Goal: Task Accomplishment & Management: Manage account settings

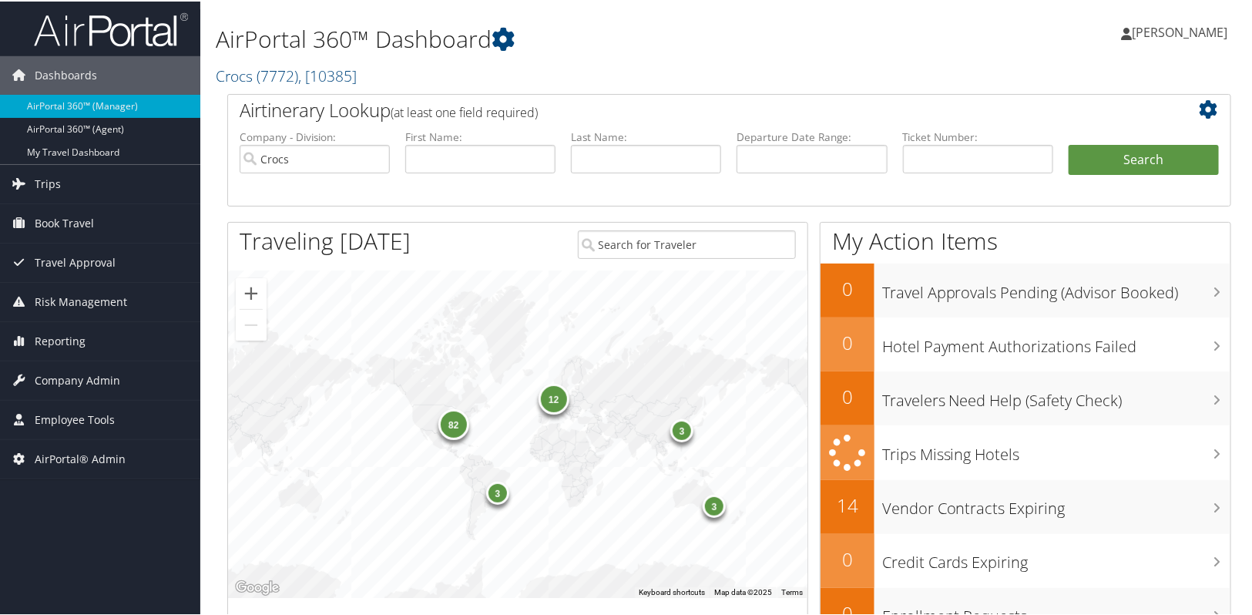
drag, startPoint x: 99, startPoint y: 381, endPoint x: 96, endPoint y: 398, distance: 17.2
click at [99, 381] on span "Company Admin" at bounding box center [78, 379] width 86 height 39
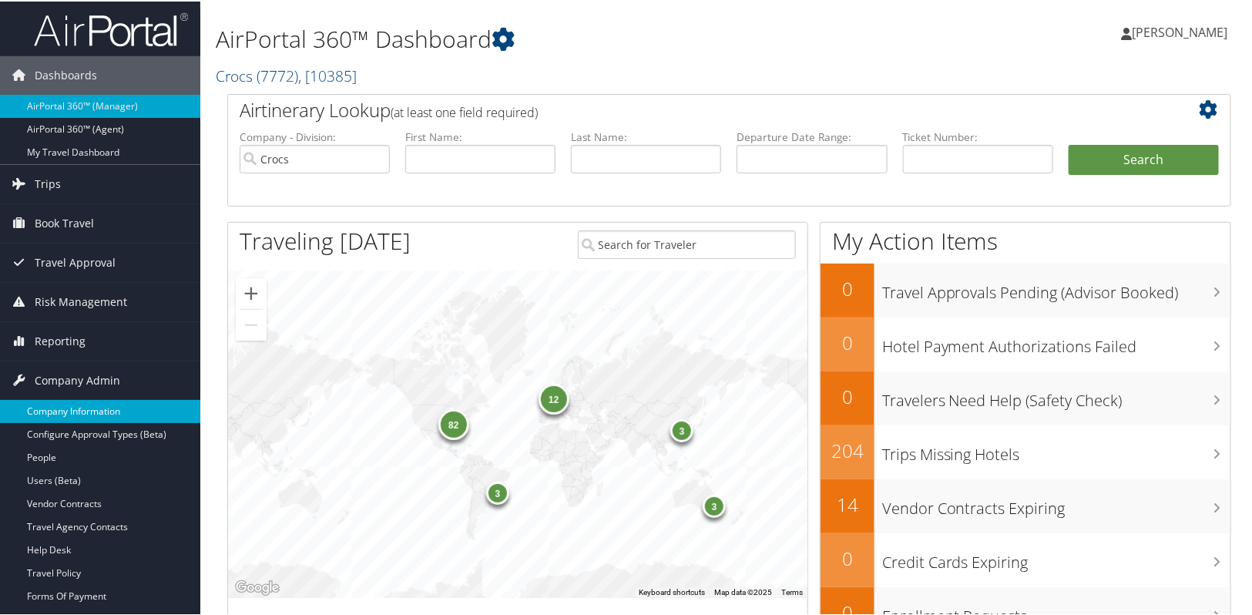
click at [79, 409] on link "Company Information" at bounding box center [100, 409] width 200 height 23
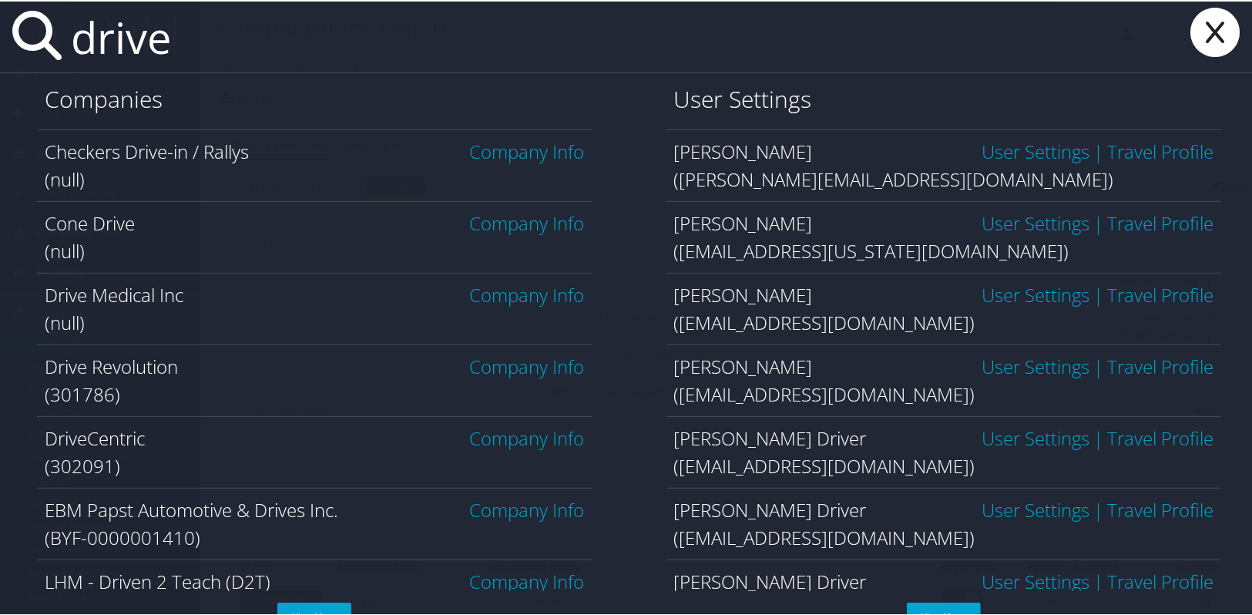
type input "drive"
click at [510, 428] on link "Company Info" at bounding box center [527, 436] width 115 height 25
click at [512, 438] on link "Company Info" at bounding box center [527, 436] width 115 height 25
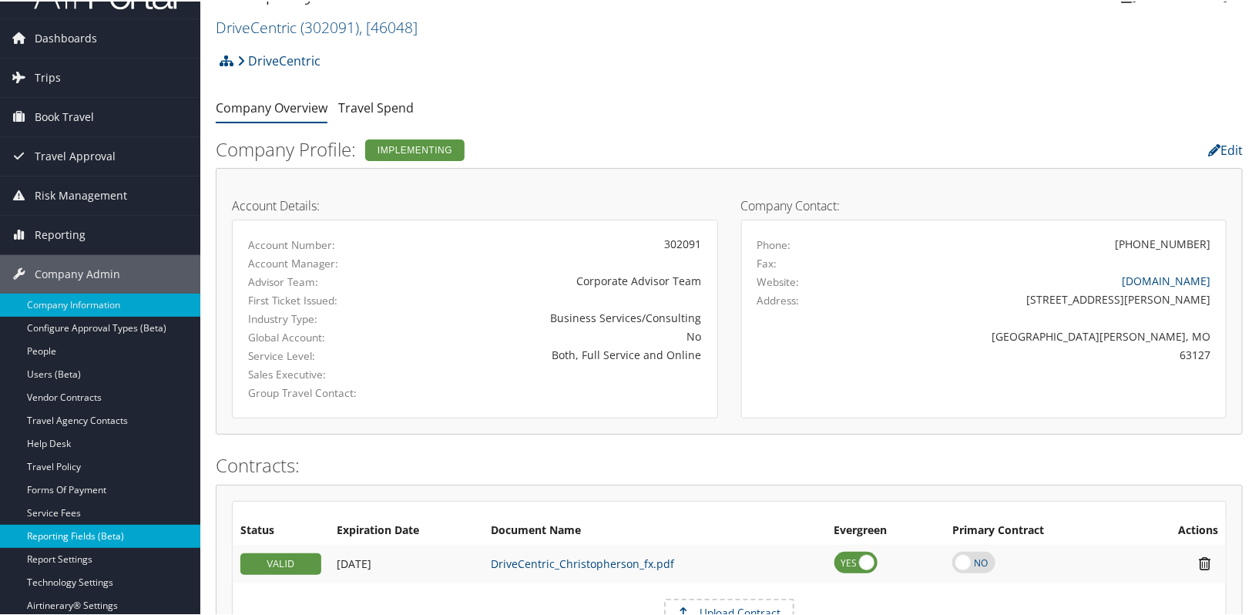
scroll to position [69, 0]
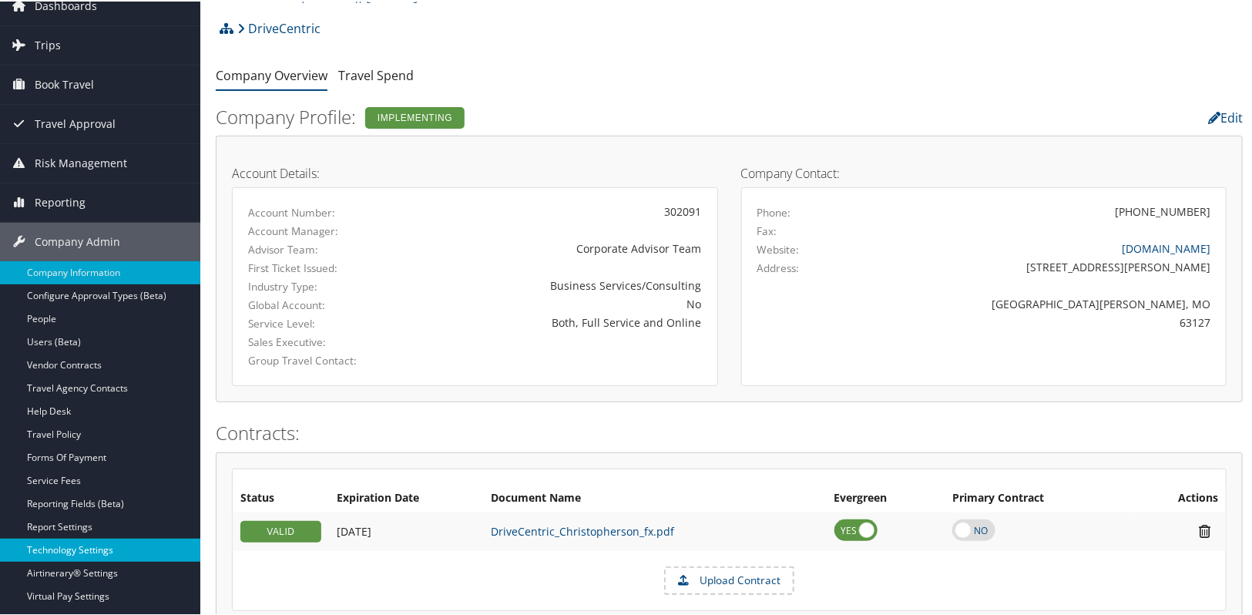
click at [85, 552] on link "Technology Settings" at bounding box center [100, 548] width 200 height 23
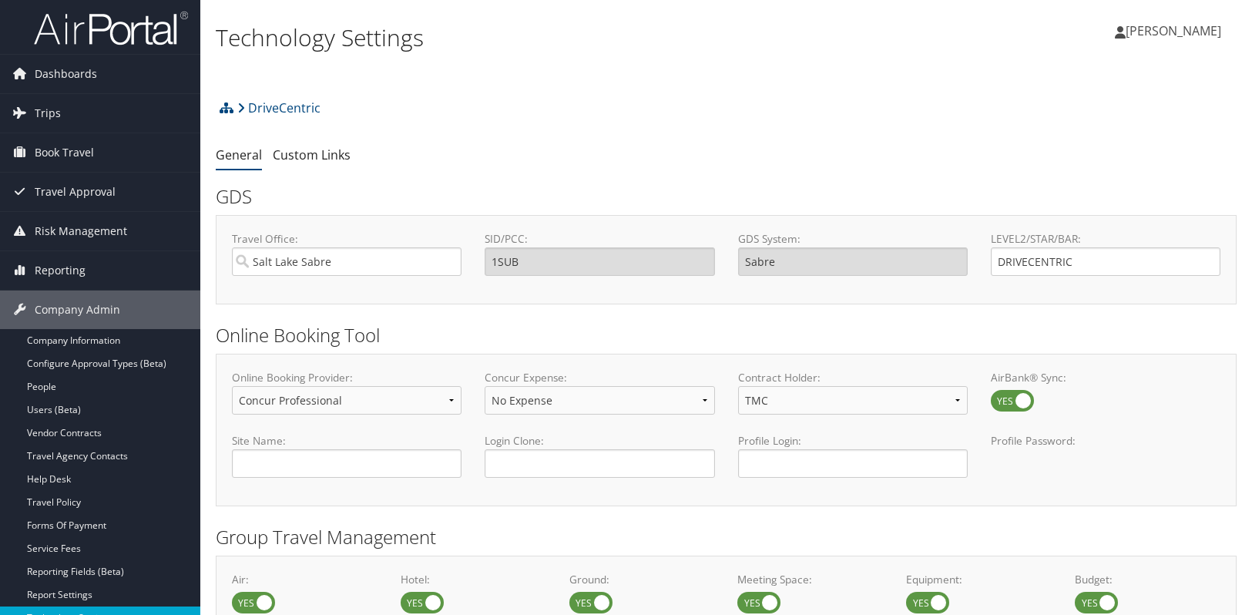
select select "4"
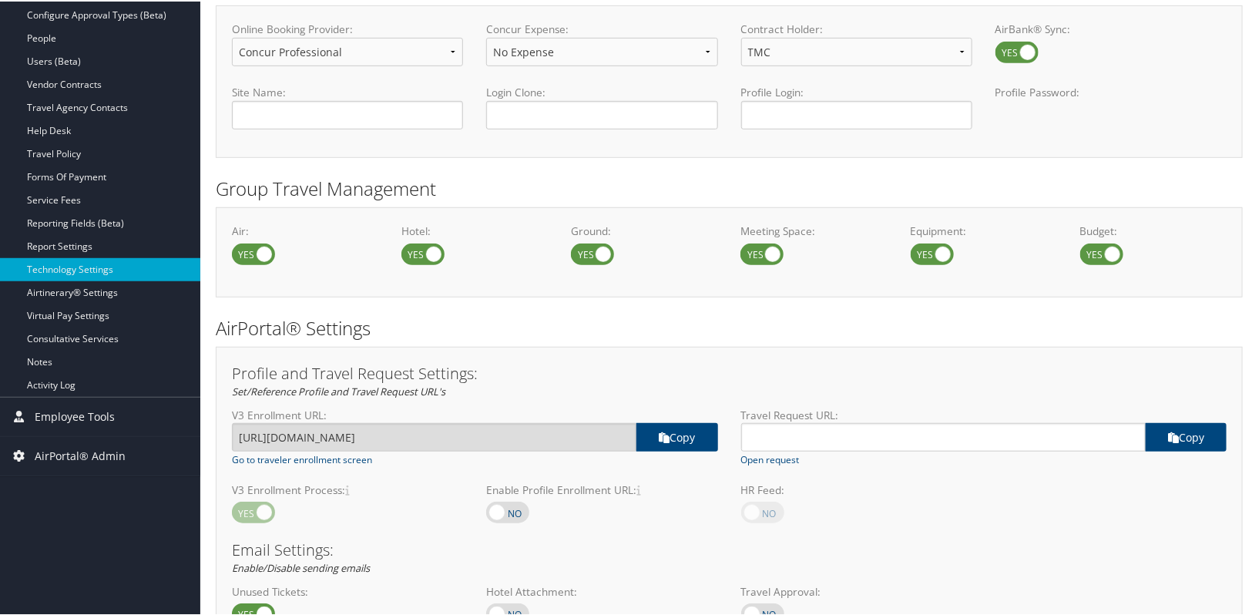
scroll to position [630, 0]
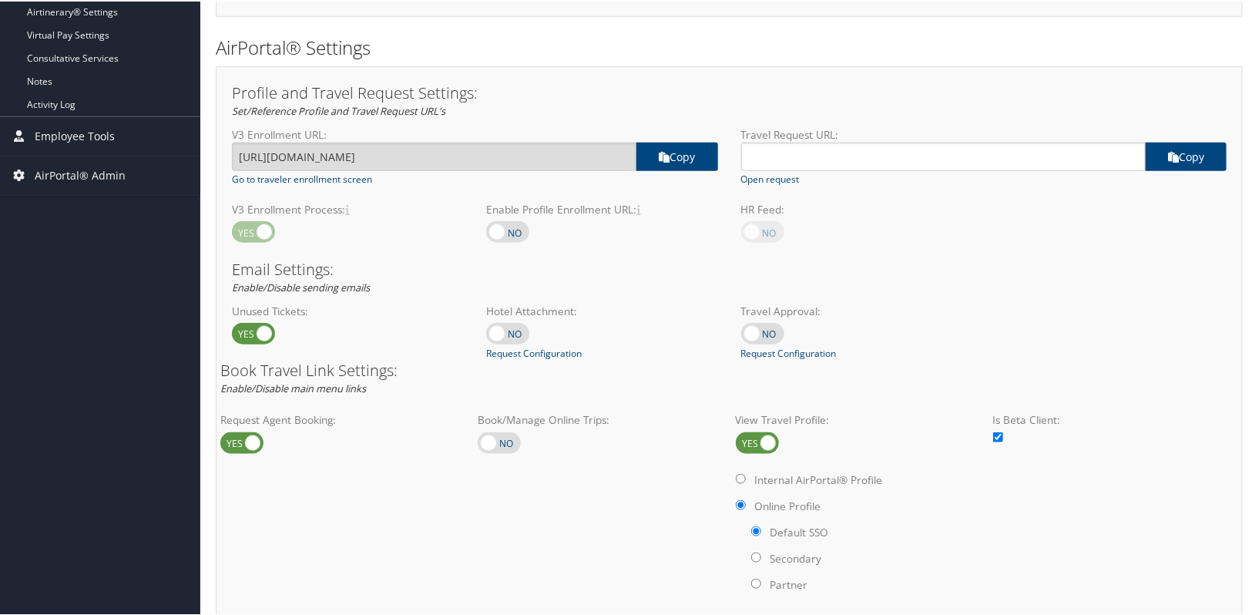
click at [515, 440] on label at bounding box center [499, 442] width 43 height 22
click at [495, 440] on input "checkbox" at bounding box center [490, 443] width 10 height 10
checkbox input "true"
radio input "true"
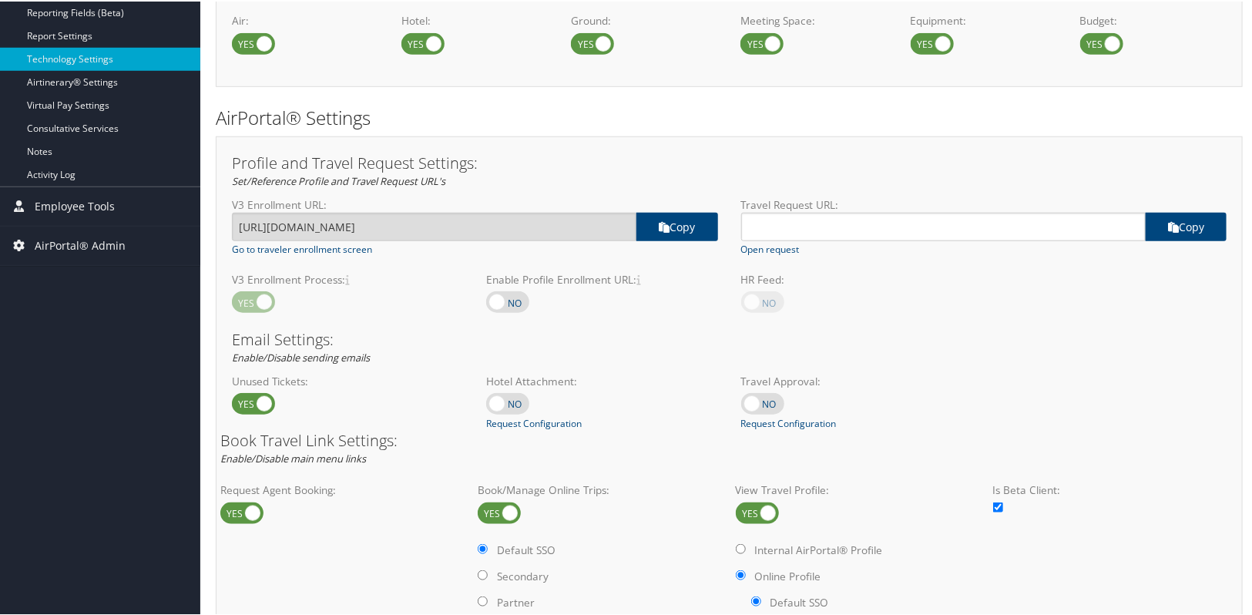
scroll to position [139, 0]
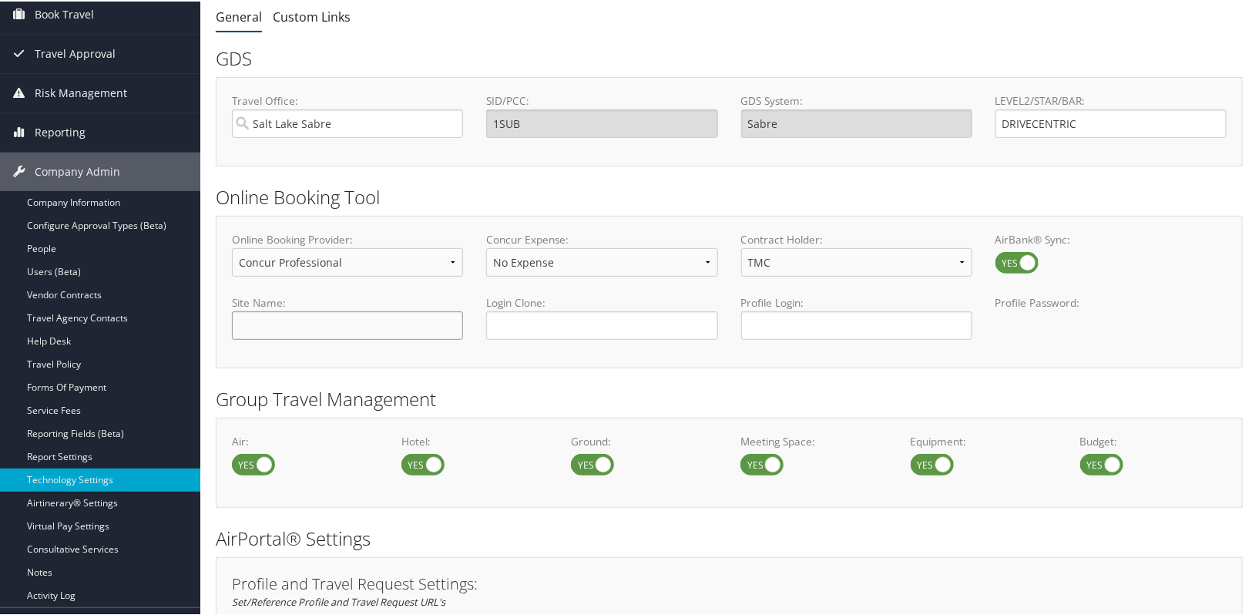
click at [303, 324] on input "text" at bounding box center [347, 324] width 231 height 29
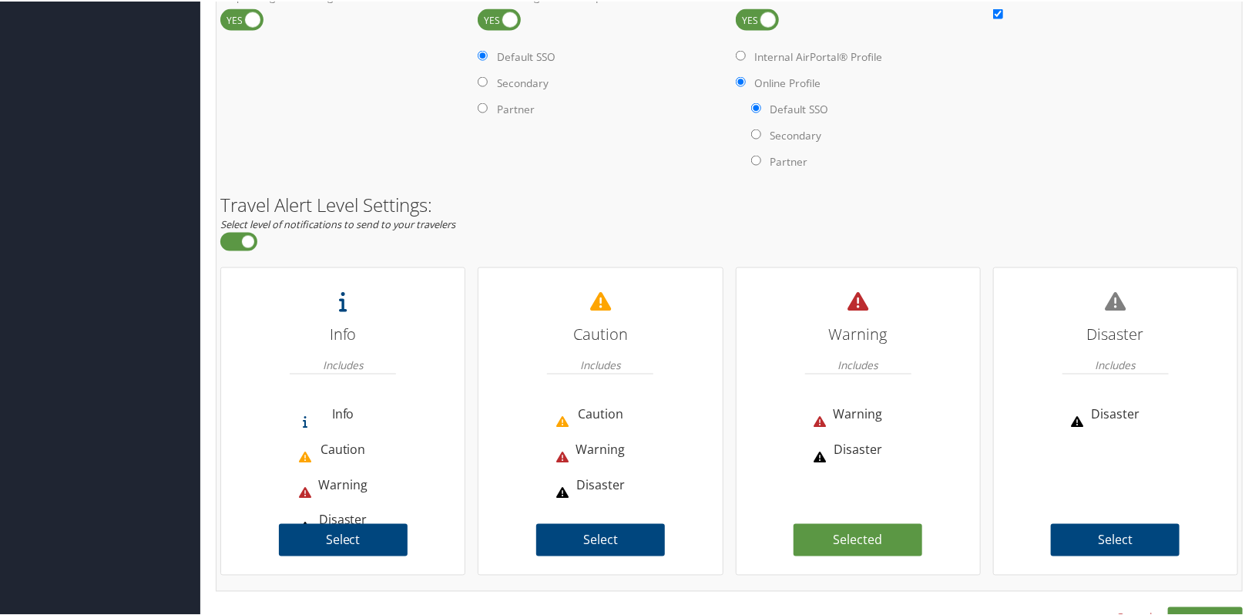
scroll to position [1086, 0]
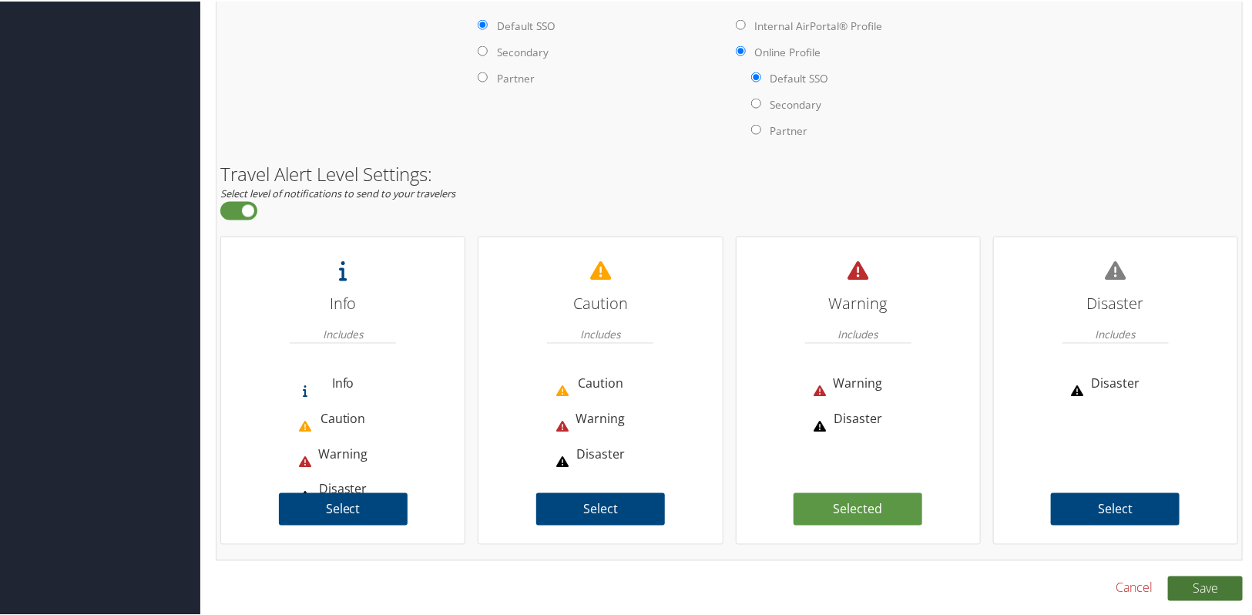
type input "DriveCentric"
click at [1182, 589] on button "Save" at bounding box center [1205, 587] width 75 height 25
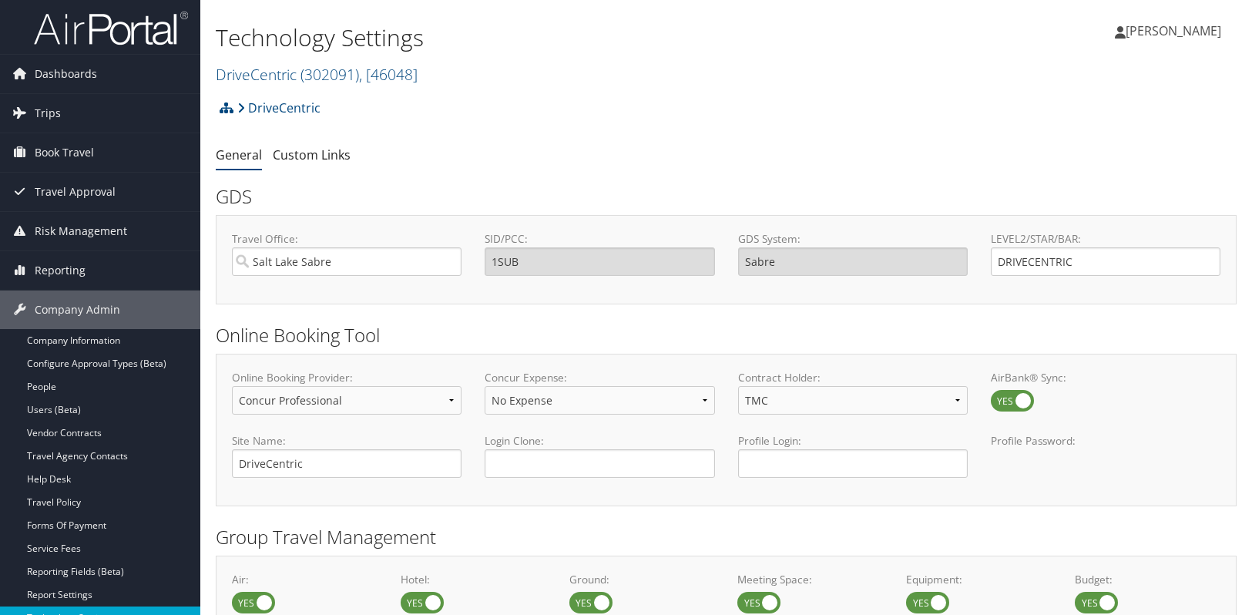
select select "4"
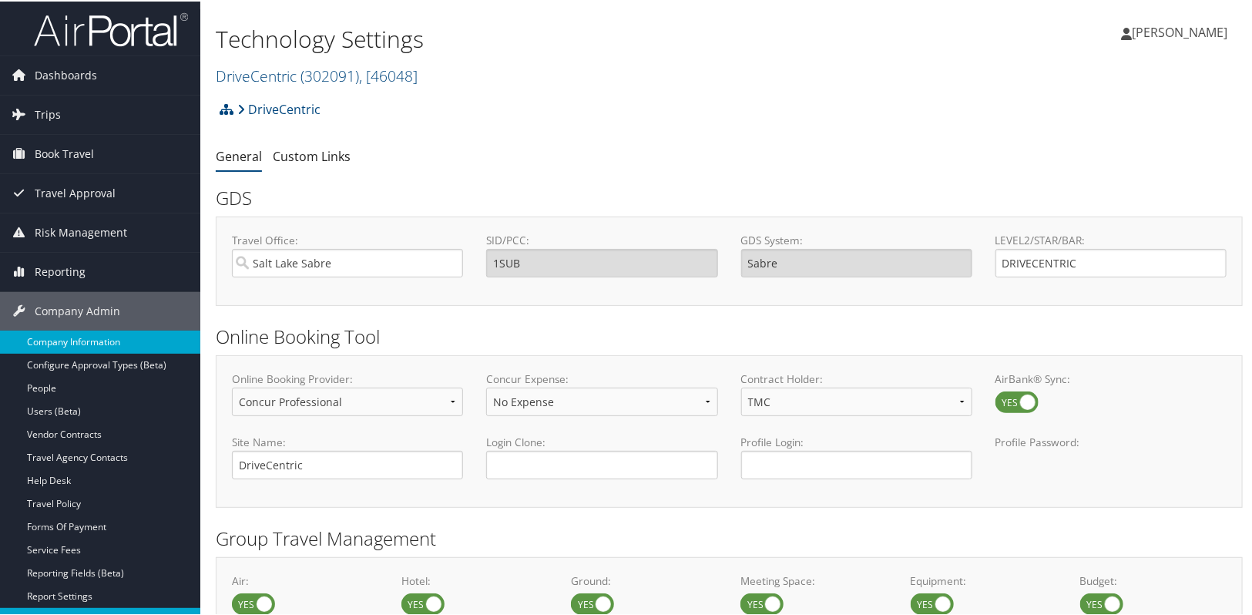
click at [81, 334] on link "Company Information" at bounding box center [100, 340] width 200 height 23
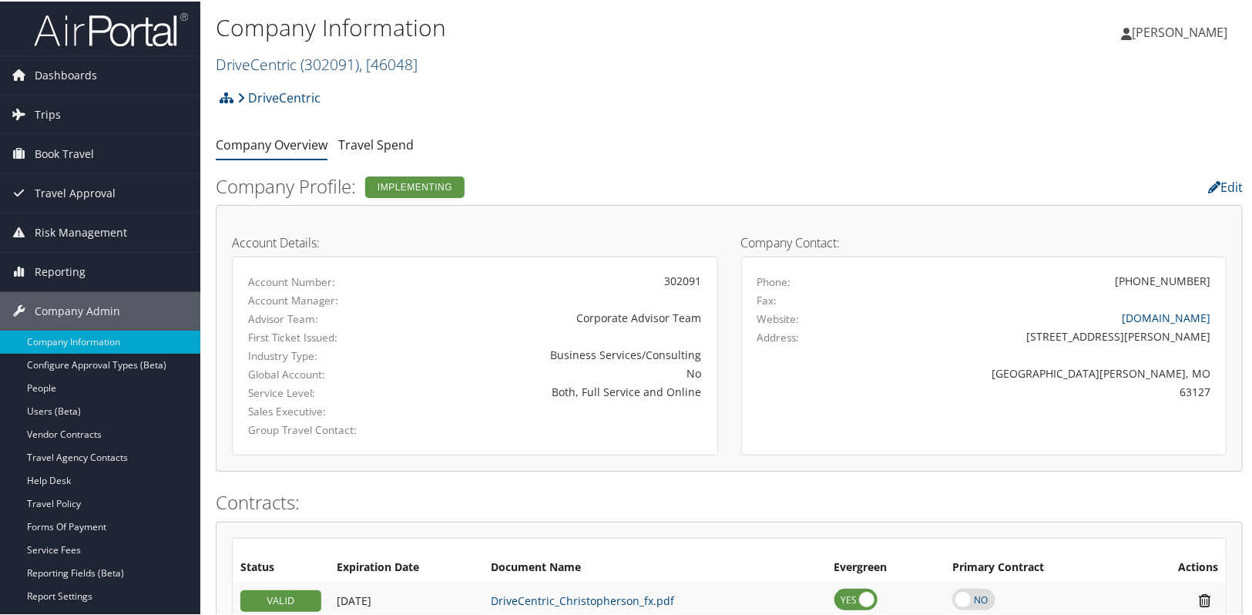
click at [301, 62] on span "( 302091 )" at bounding box center [329, 62] width 59 height 21
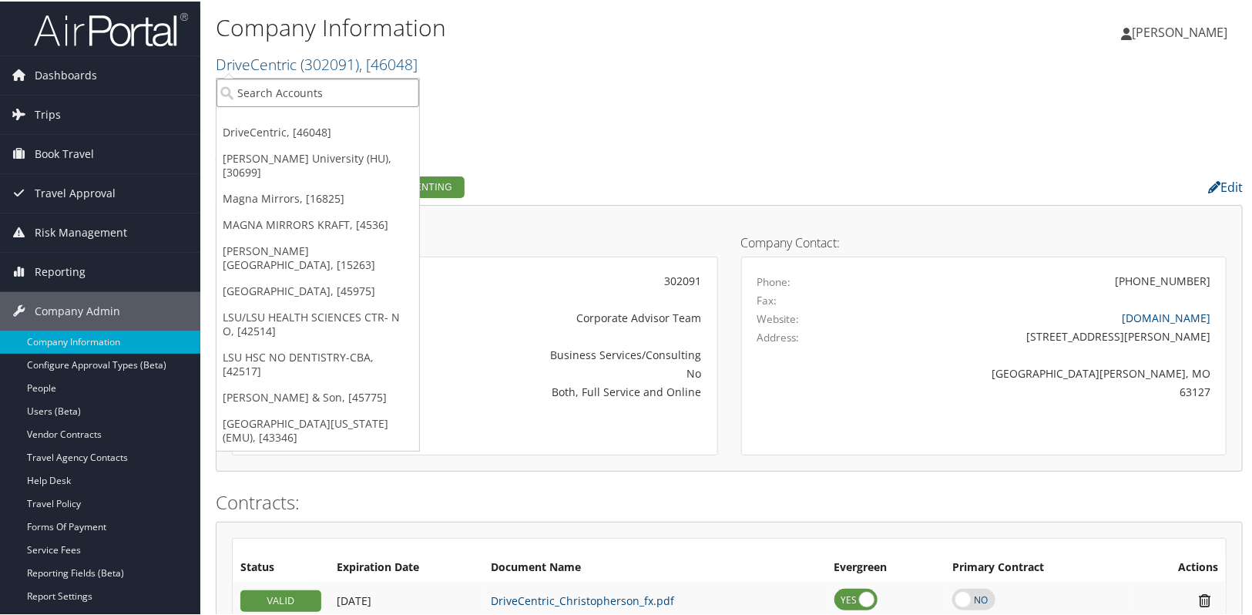
click at [283, 92] on input "search" at bounding box center [317, 91] width 203 height 29
type input "conf"
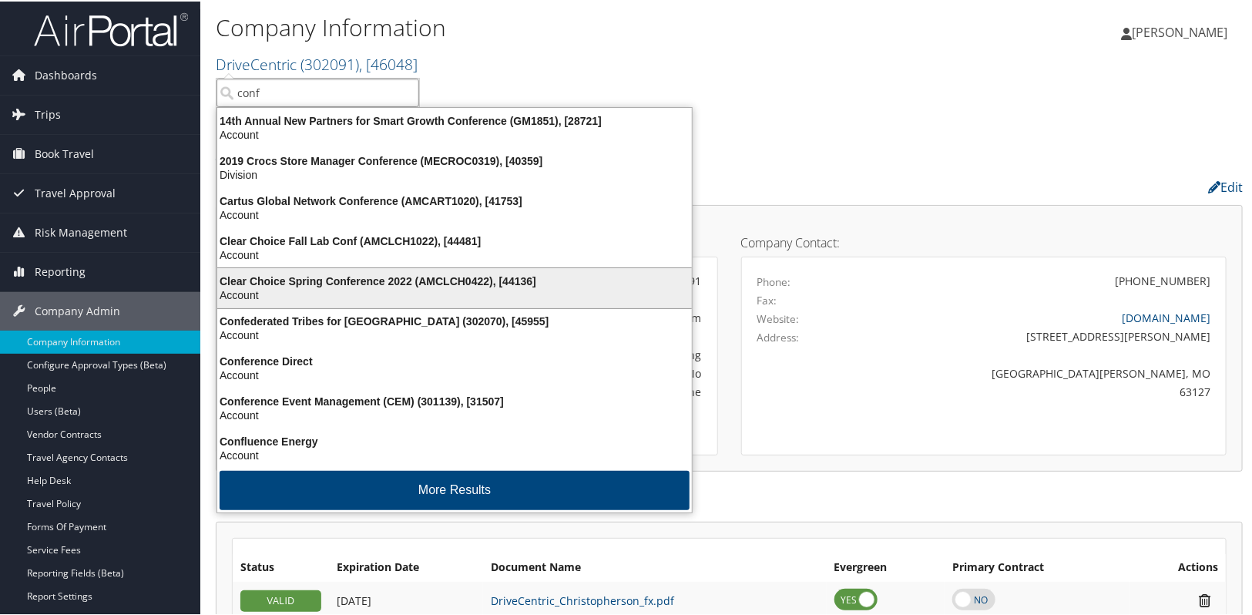
click at [359, 303] on div "Clear Choice Spring Conference 2022 (AMCLCH0422), [44136] Account" at bounding box center [455, 286] width 470 height 35
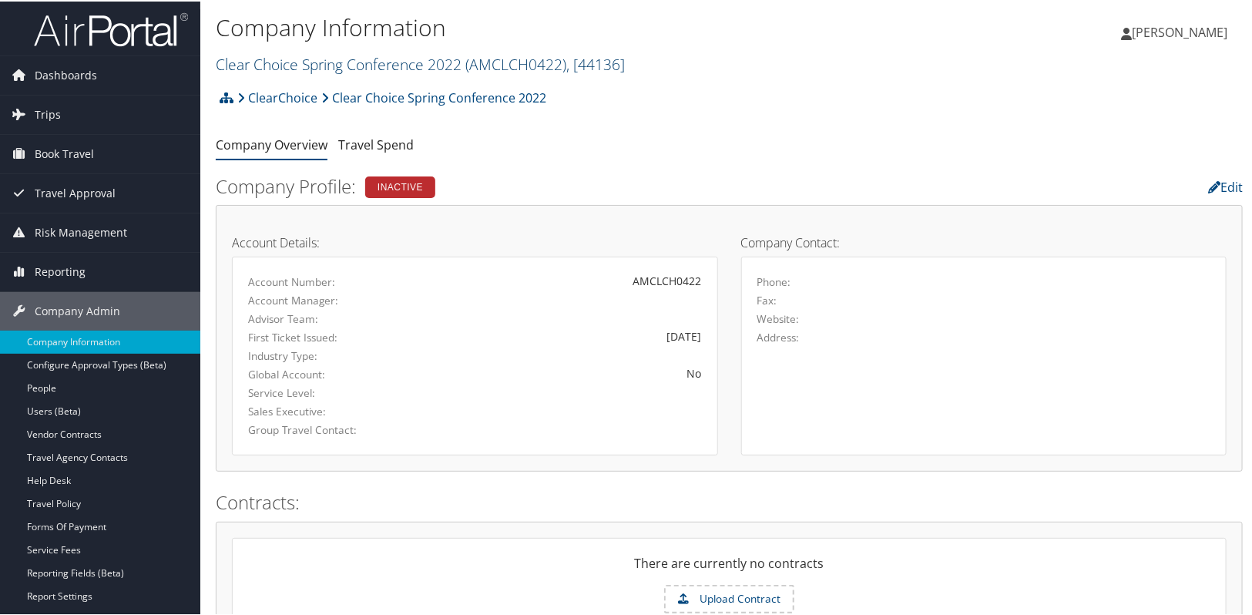
click at [271, 64] on link "Clear Choice Spring Conference 2022 ( AMCLCH0422 ) , [ 44136 ]" at bounding box center [420, 62] width 409 height 21
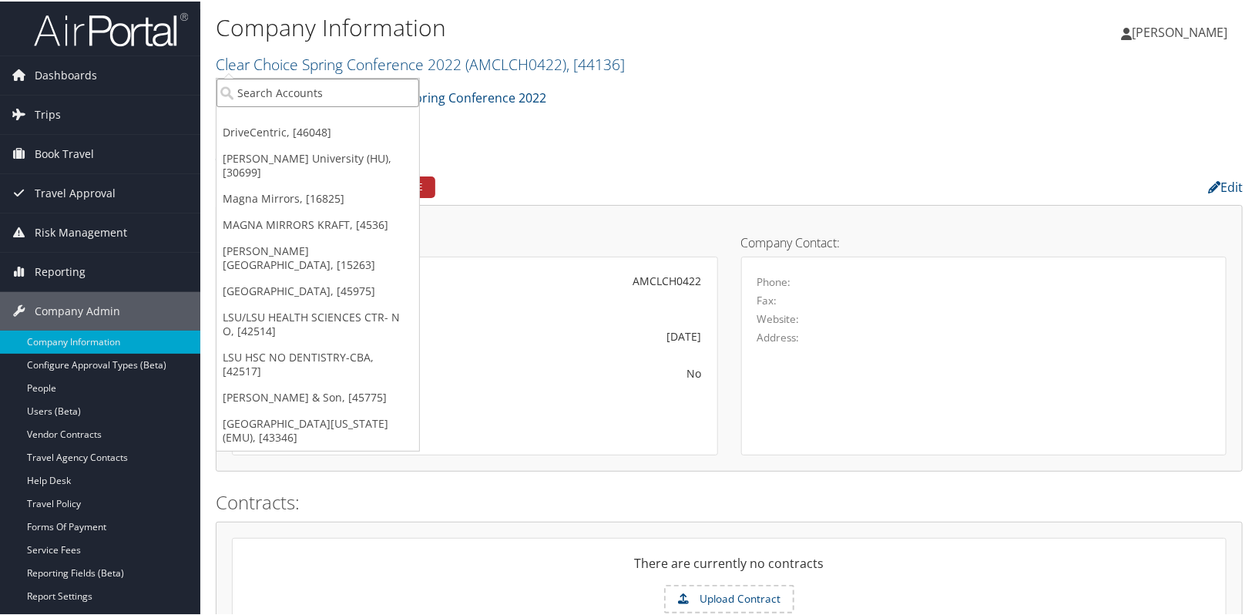
click at [310, 83] on input "search" at bounding box center [317, 91] width 203 height 29
type input "confed"
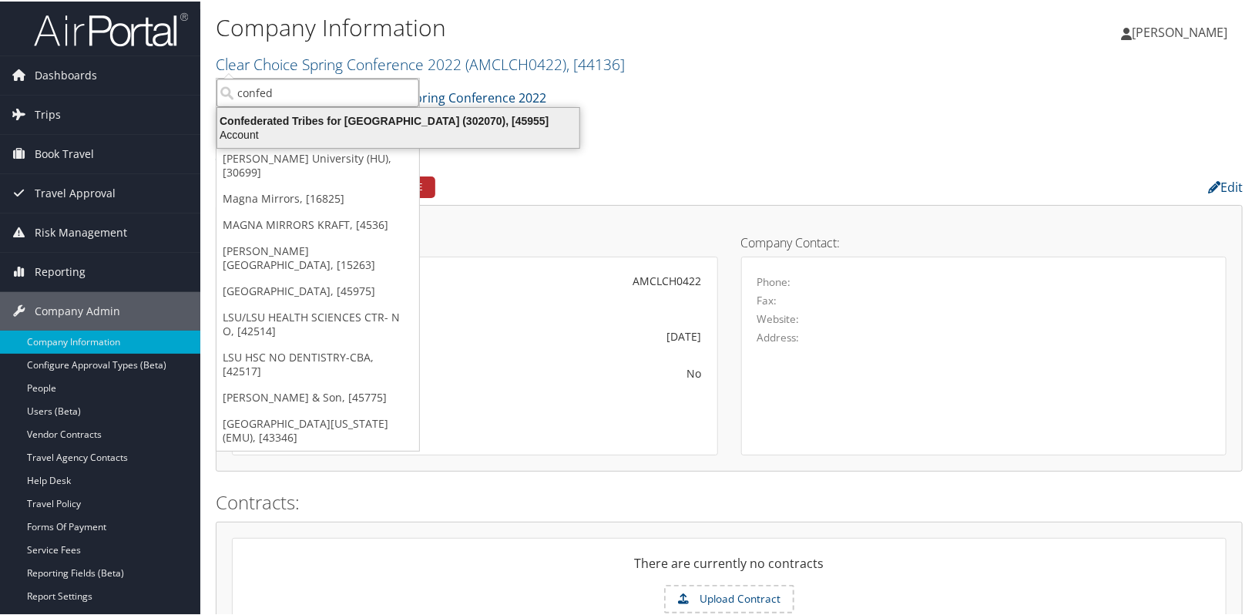
click at [303, 116] on div "Confederated Tribes for [GEOGRAPHIC_DATA] (302070), [45955]" at bounding box center [398, 119] width 381 height 14
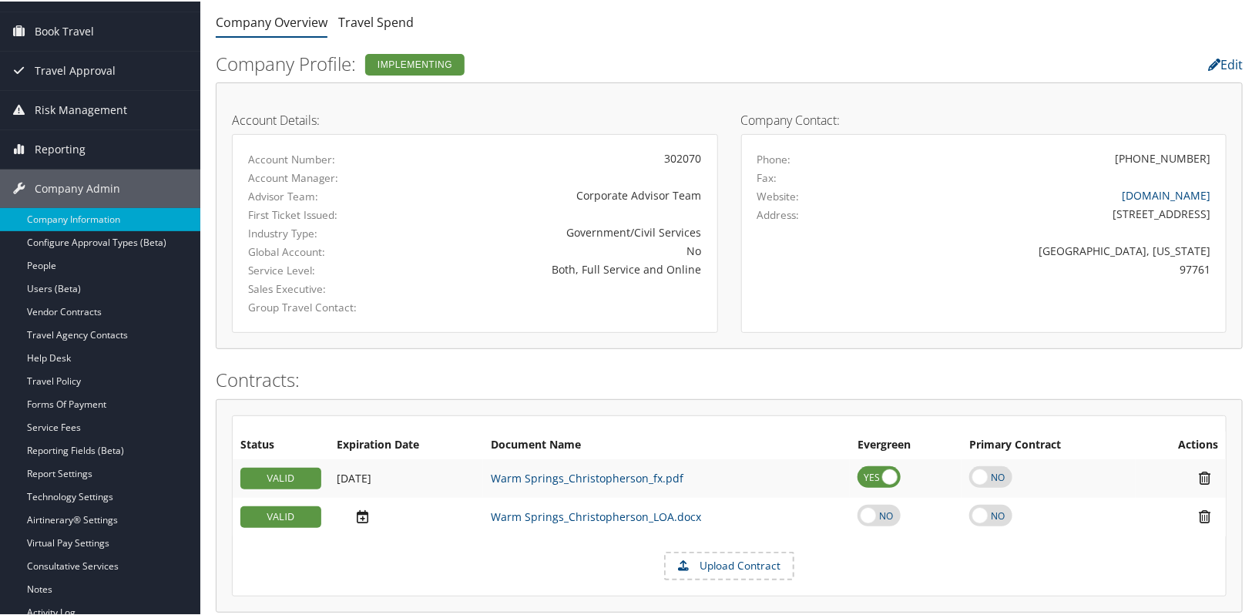
scroll to position [280, 0]
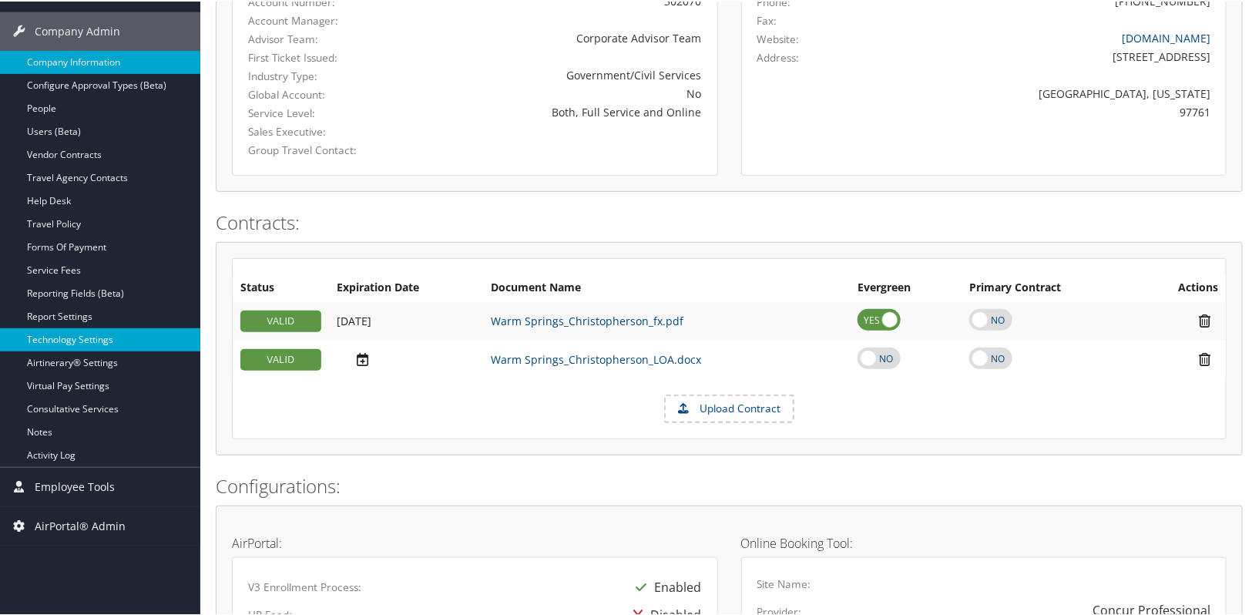
click at [61, 337] on link "Technology Settings" at bounding box center [100, 338] width 200 height 23
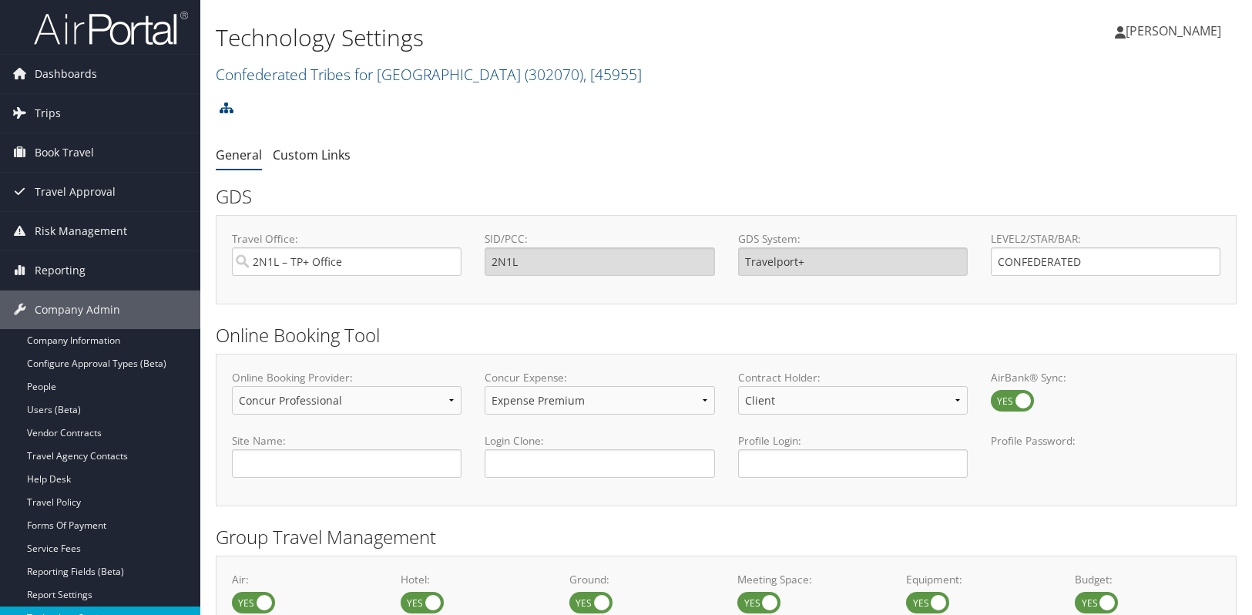
select select "4"
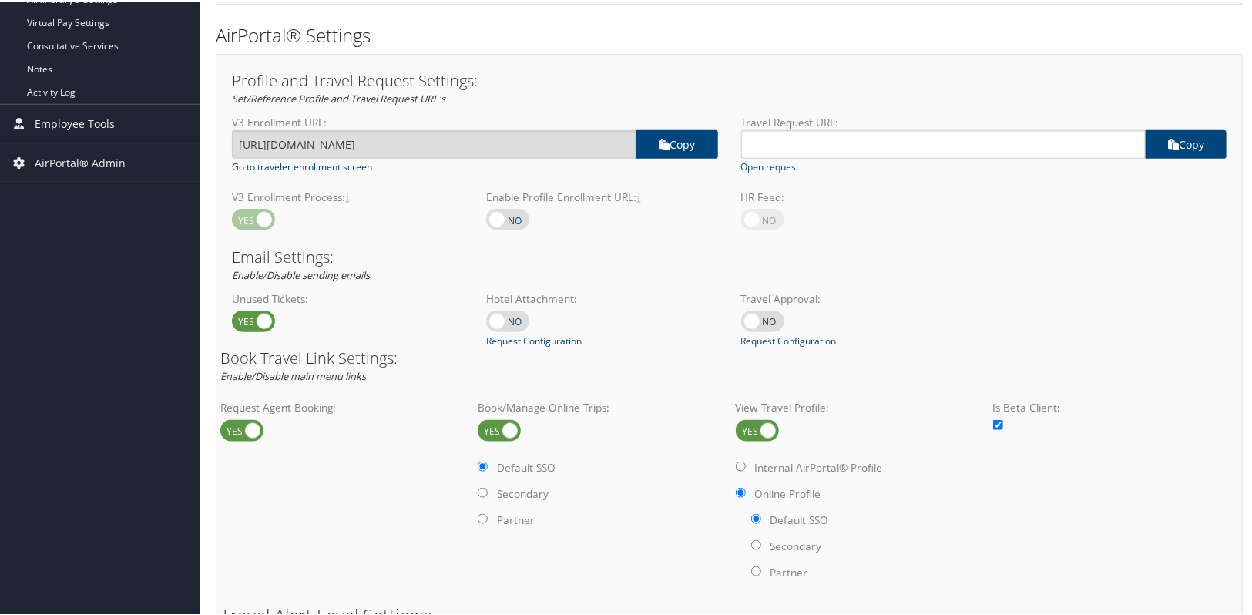
scroll to position [770, 0]
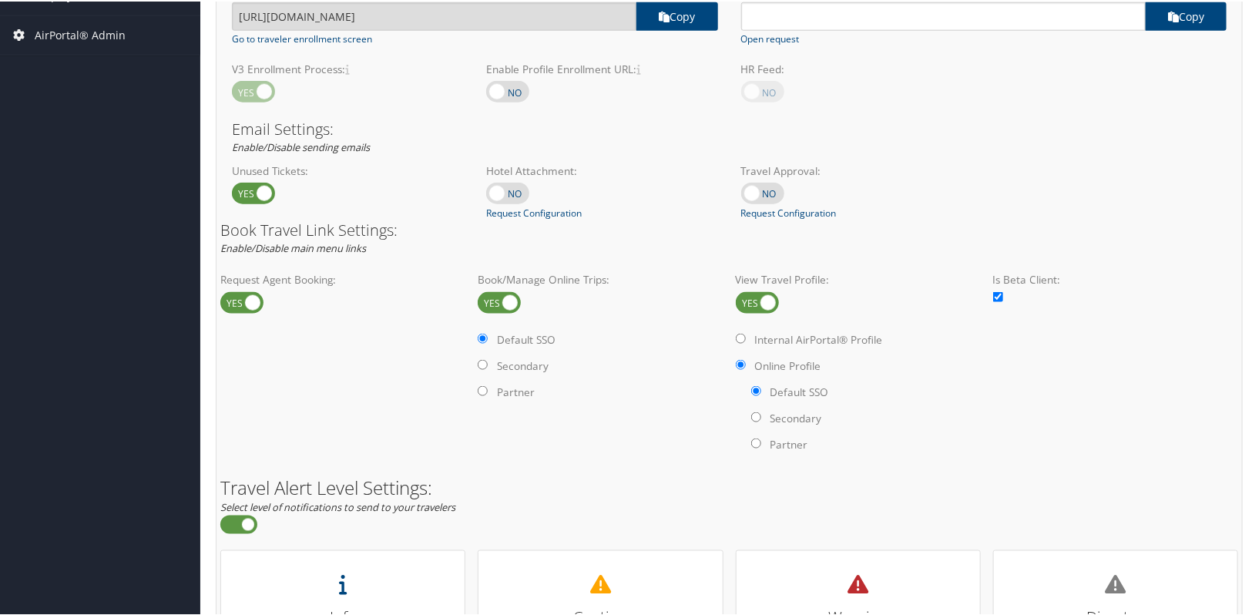
click at [512, 307] on label at bounding box center [499, 301] width 43 height 22
click at [495, 307] on input "checkbox" at bounding box center [490, 302] width 10 height 10
checkbox input "false"
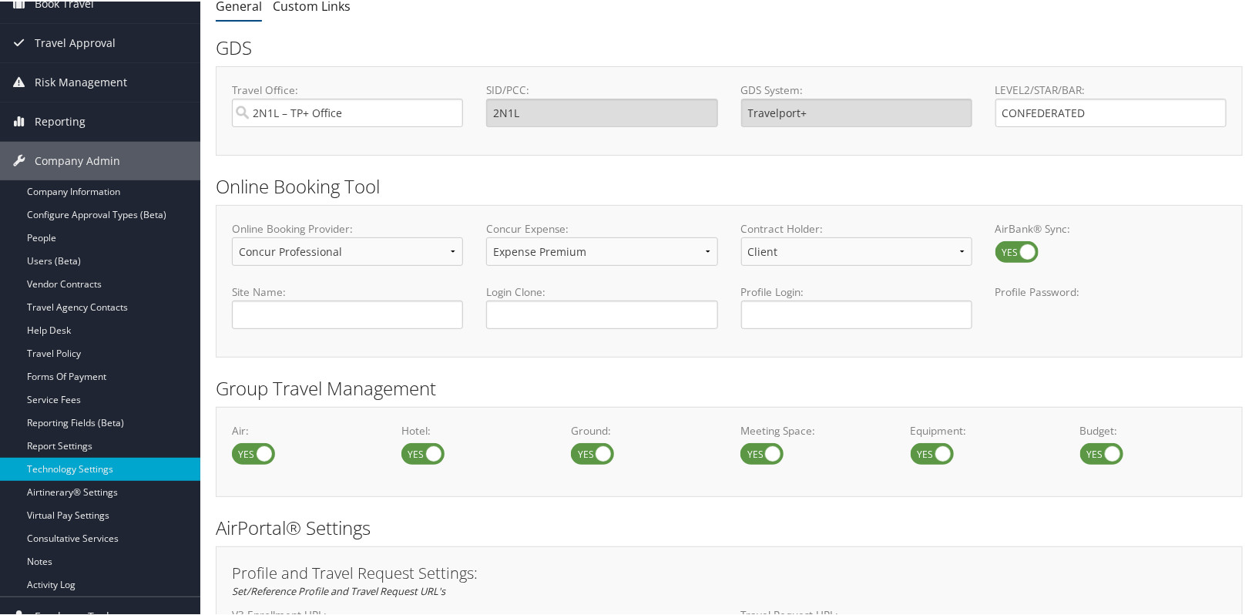
scroll to position [0, 0]
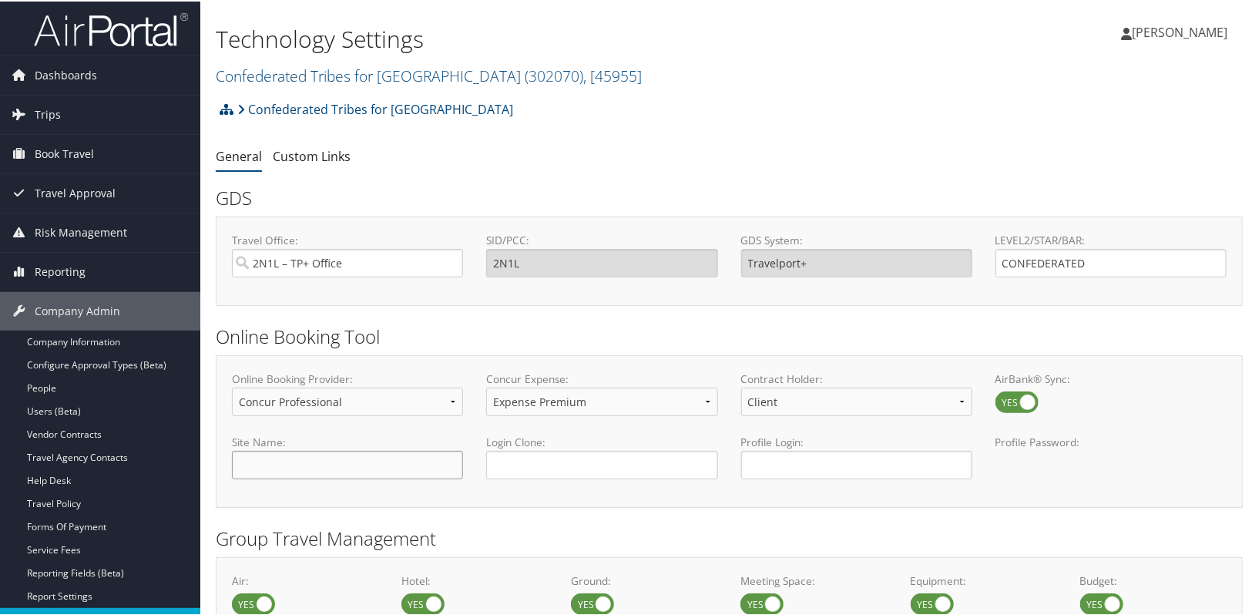
click at [315, 458] on input "text" at bounding box center [347, 463] width 231 height 29
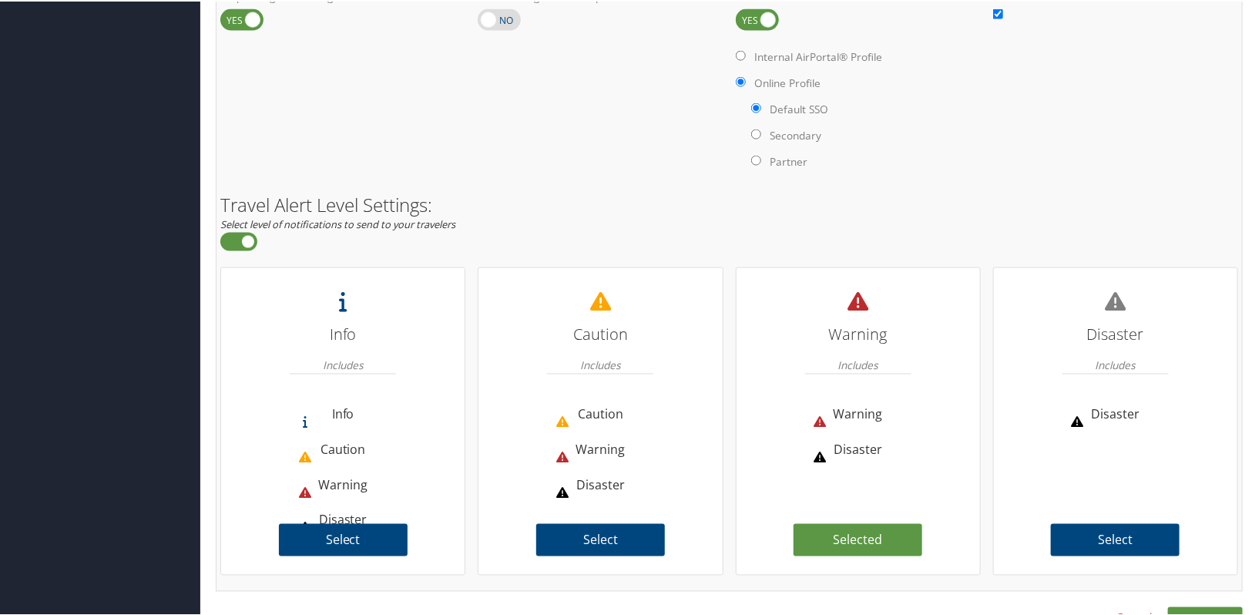
scroll to position [1086, 0]
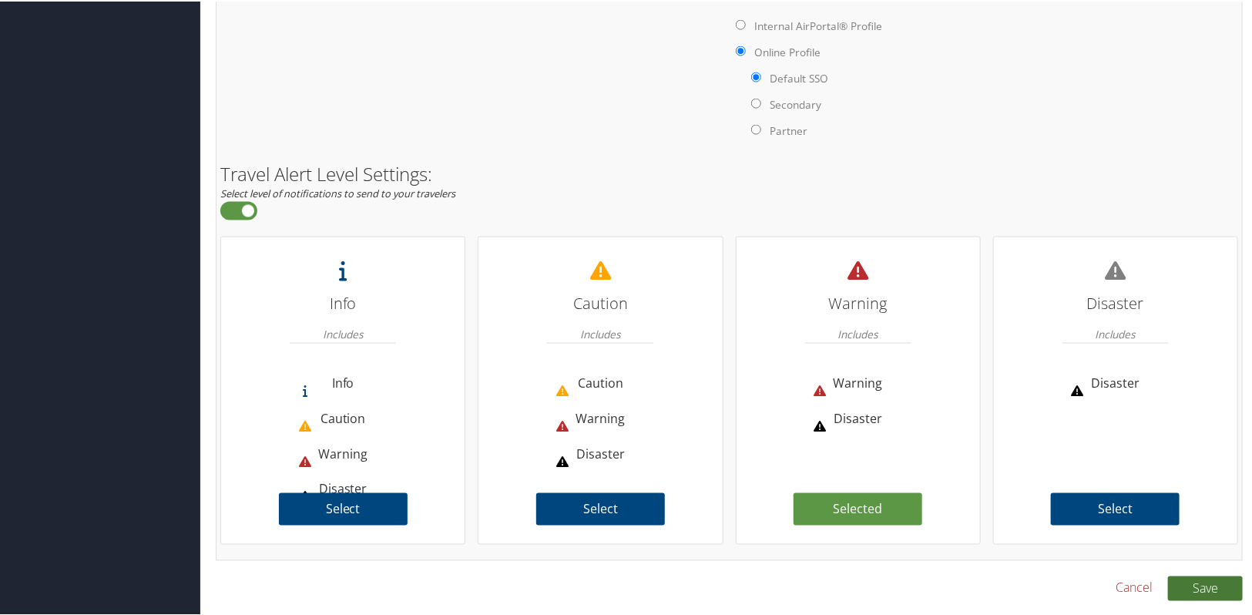
type input "Confederated Tribes of [GEOGRAPHIC_DATA]"
click at [1201, 594] on button "Save" at bounding box center [1205, 587] width 75 height 25
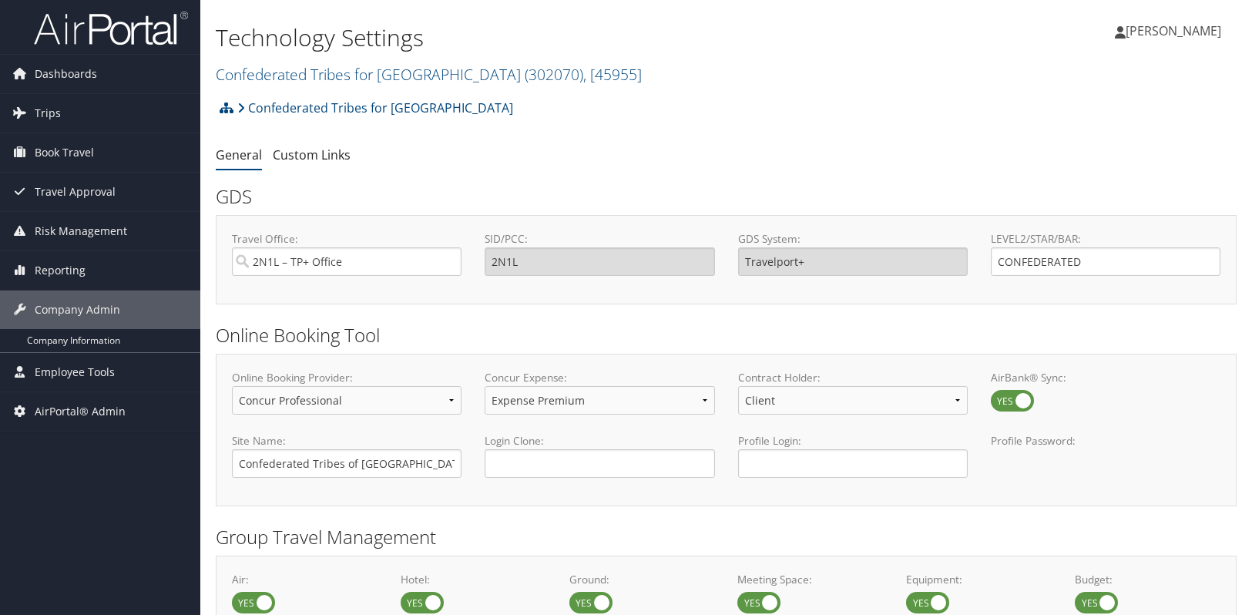
select select "4"
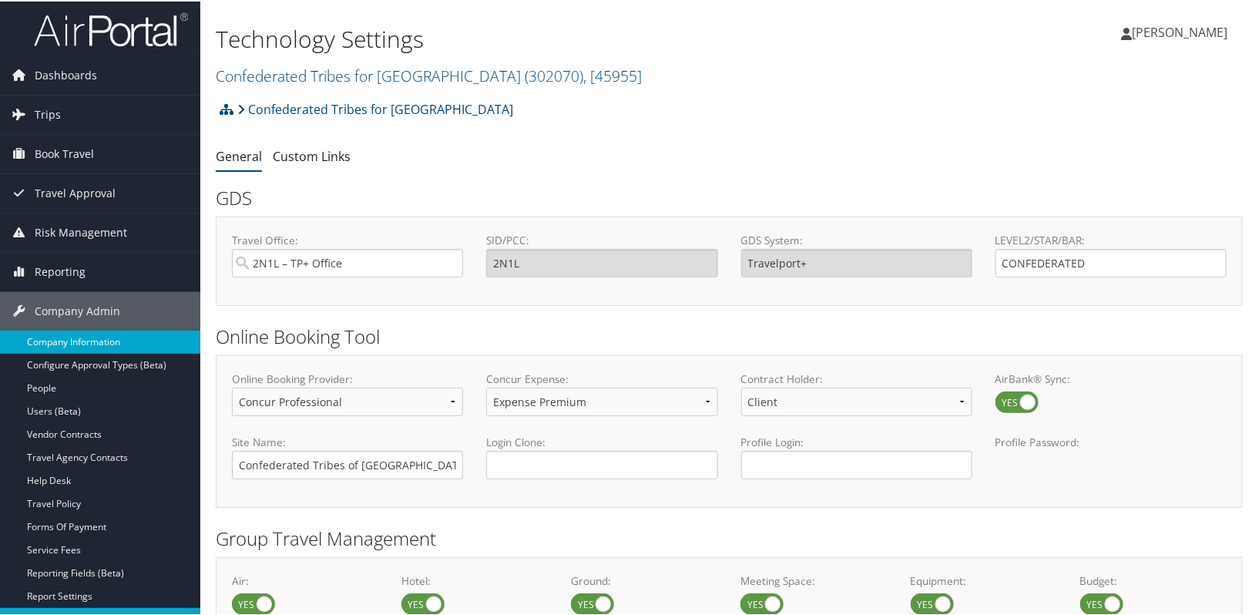
click at [58, 333] on link "Company Information" at bounding box center [100, 340] width 200 height 23
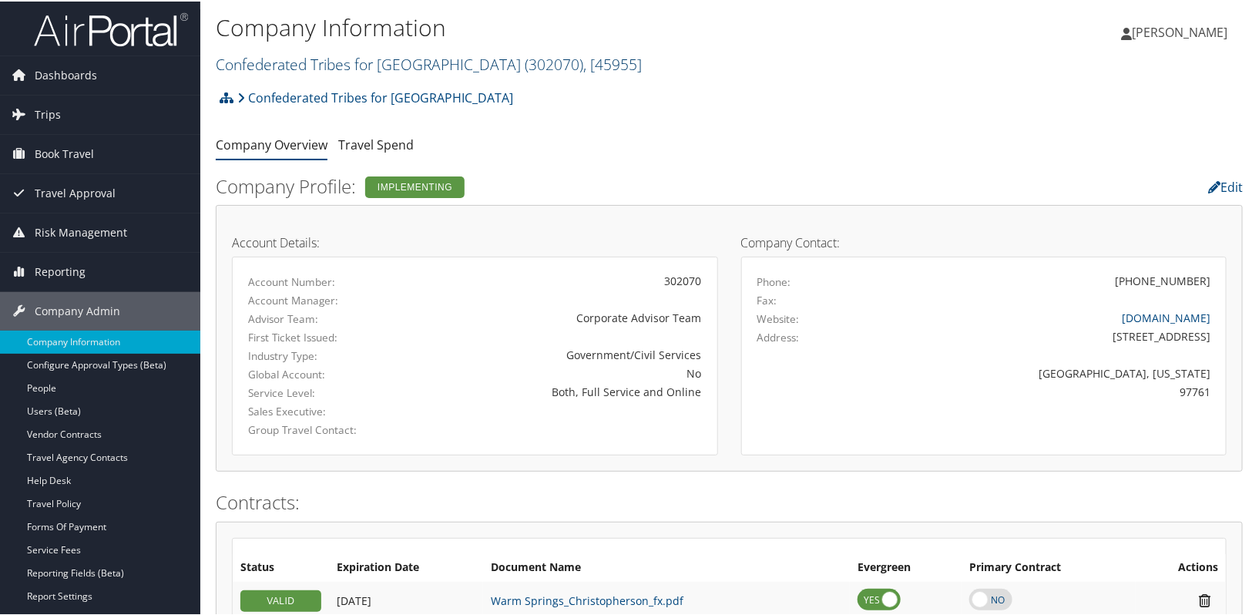
click at [290, 68] on link "Confederated Tribes for Warm Springs ( 302070 ) , [ 45955 ]" at bounding box center [429, 62] width 426 height 21
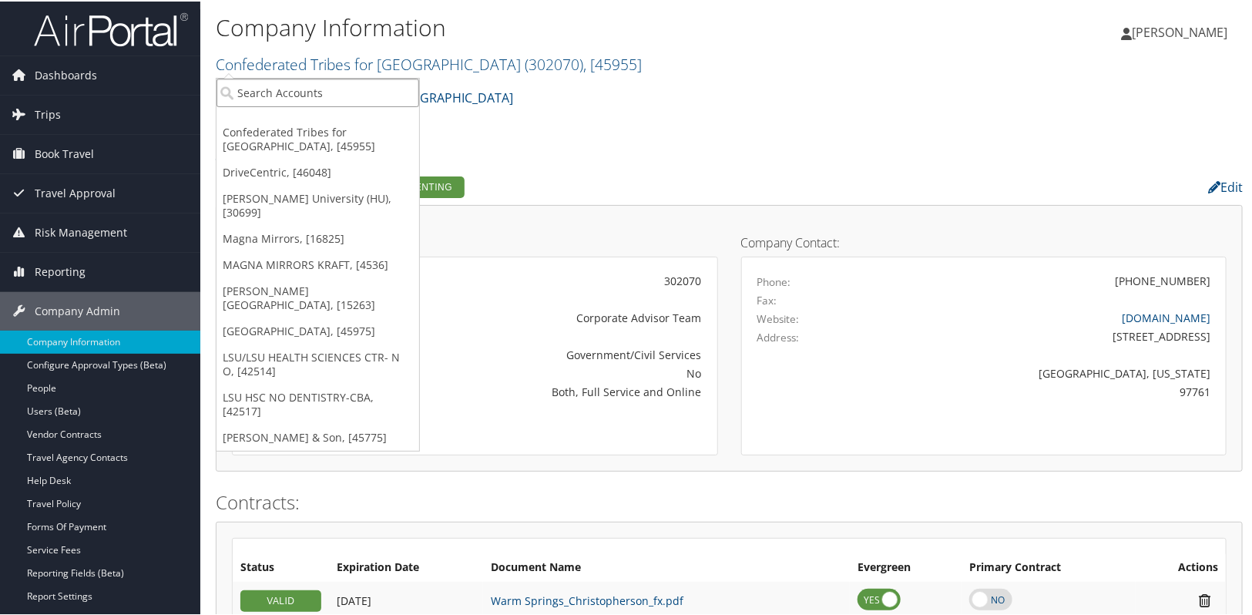
click at [271, 92] on input "search" at bounding box center [317, 91] width 203 height 29
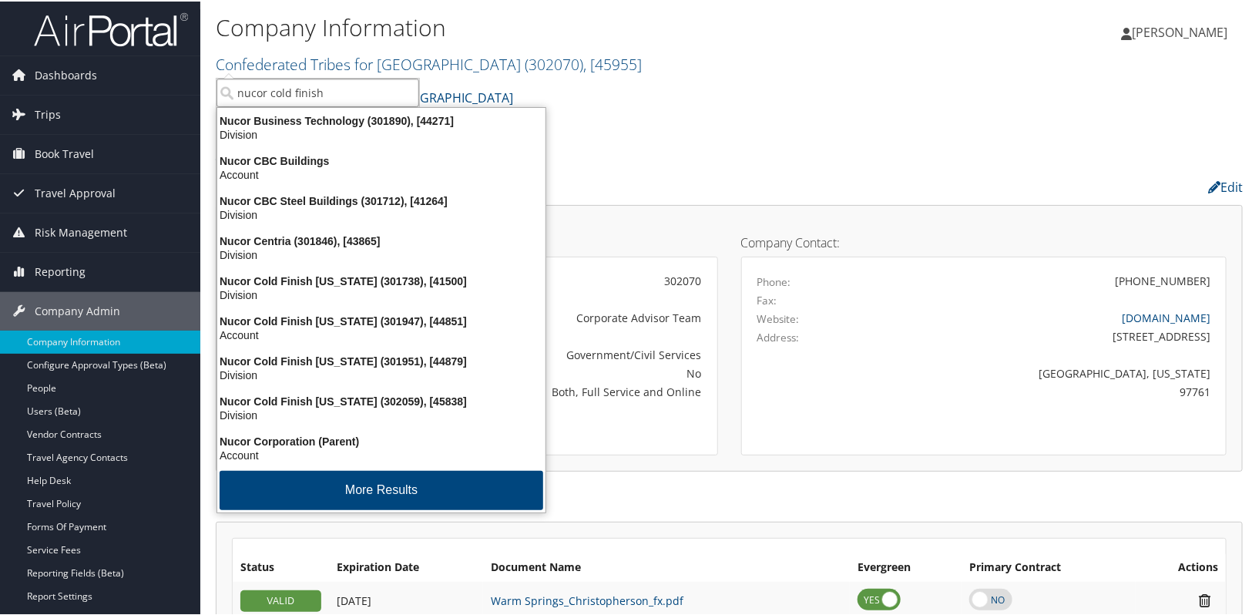
type input "nucor cold finish"
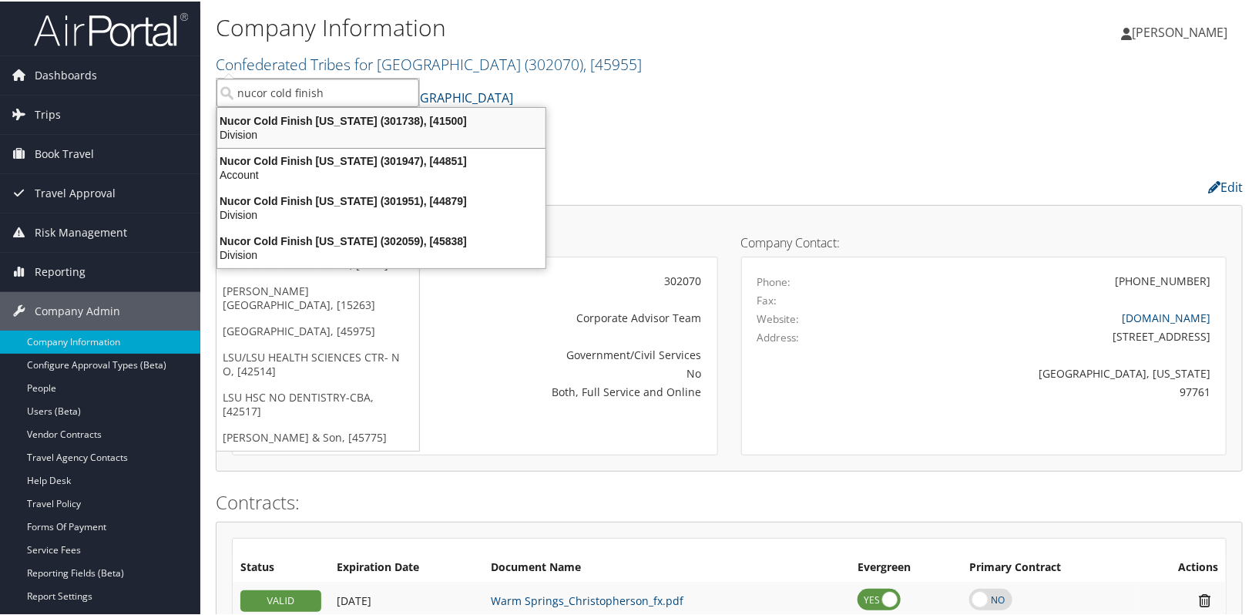
click at [263, 123] on div "Nucor Cold Finish Nebraska (301738), [41500]" at bounding box center [381, 119] width 347 height 14
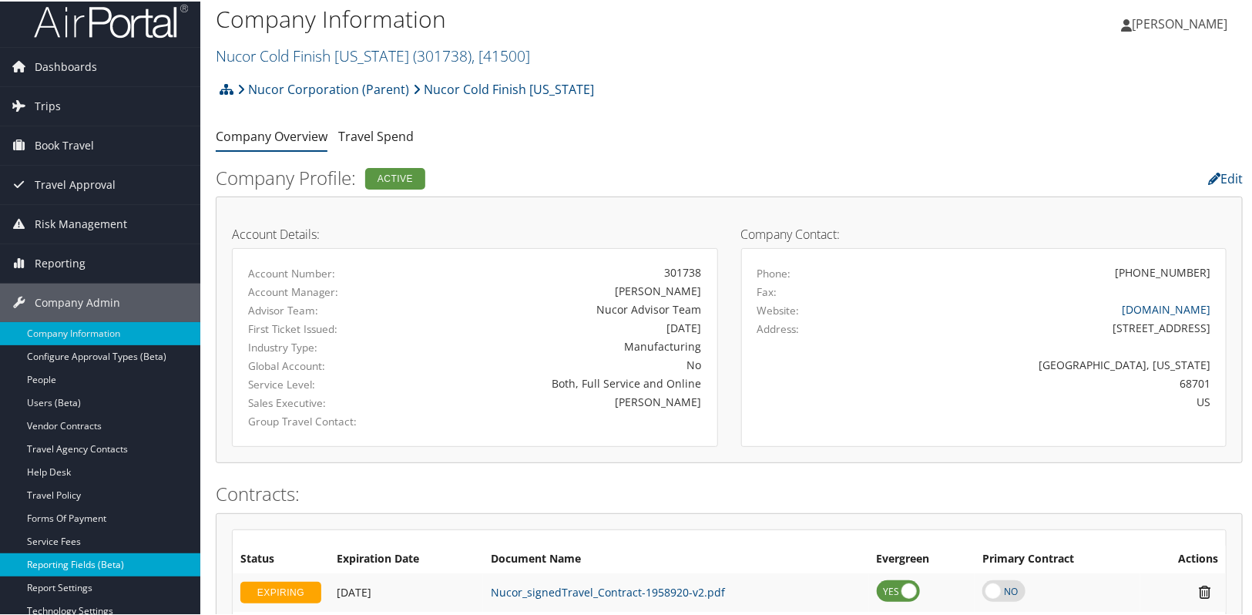
scroll to position [69, 0]
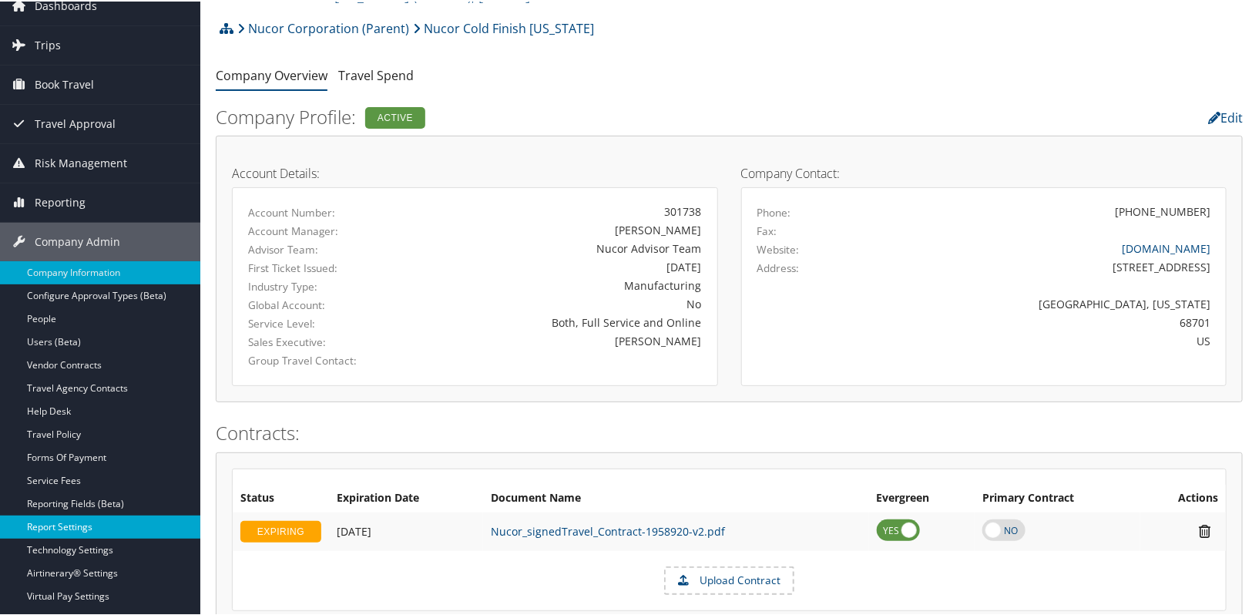
click at [86, 526] on link "Report Settings" at bounding box center [100, 525] width 200 height 23
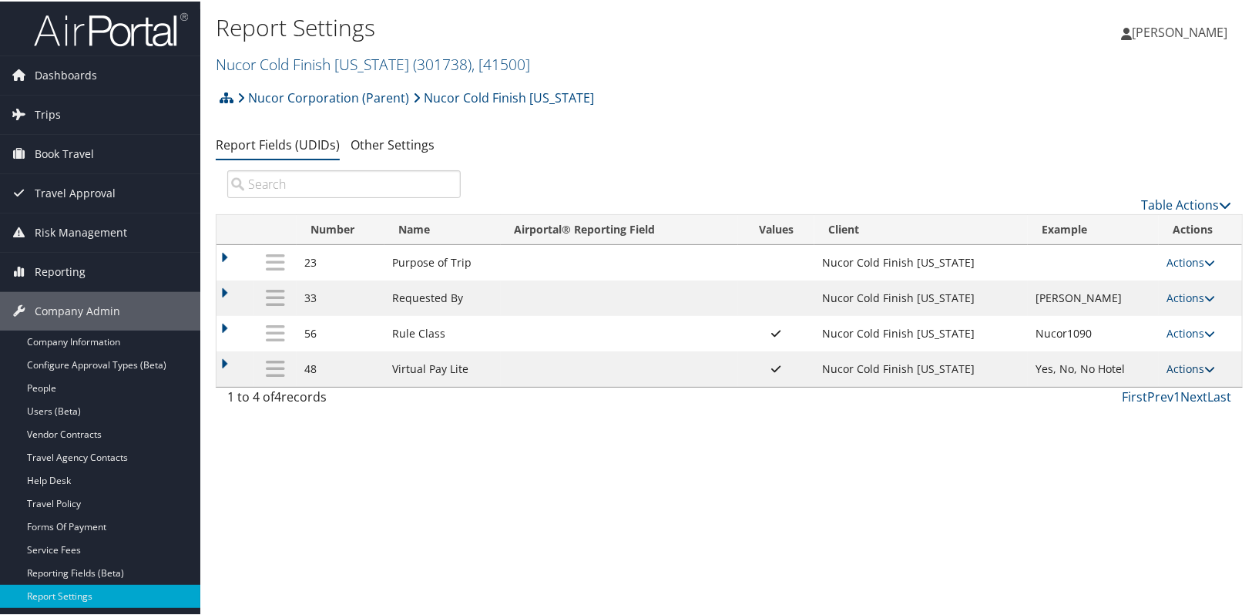
click at [1210, 367] on icon at bounding box center [1209, 367] width 11 height 11
click at [1166, 395] on link "Update Report Field Values" at bounding box center [1125, 390] width 166 height 26
